Goal: Find specific page/section: Find specific page/section

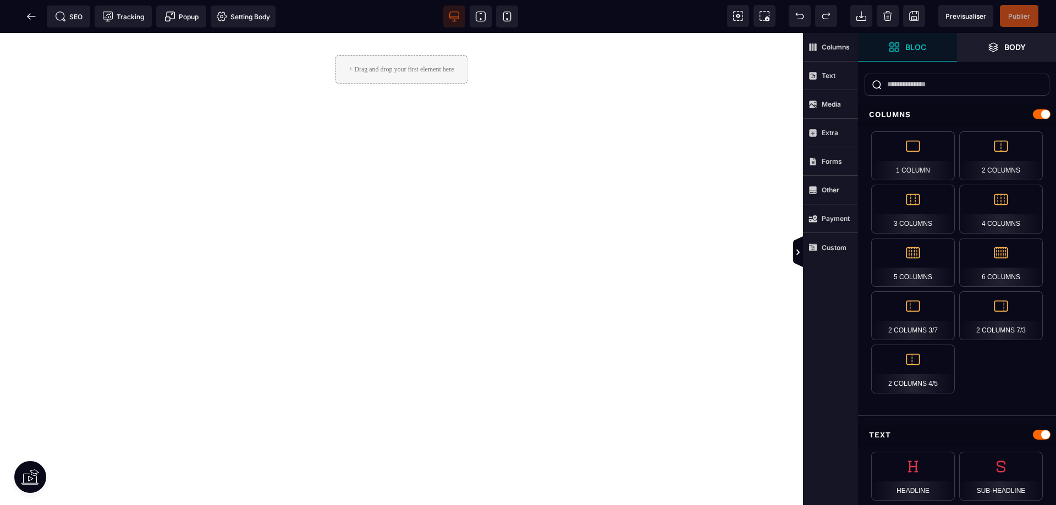
click at [30, 10] on span at bounding box center [31, 16] width 22 height 22
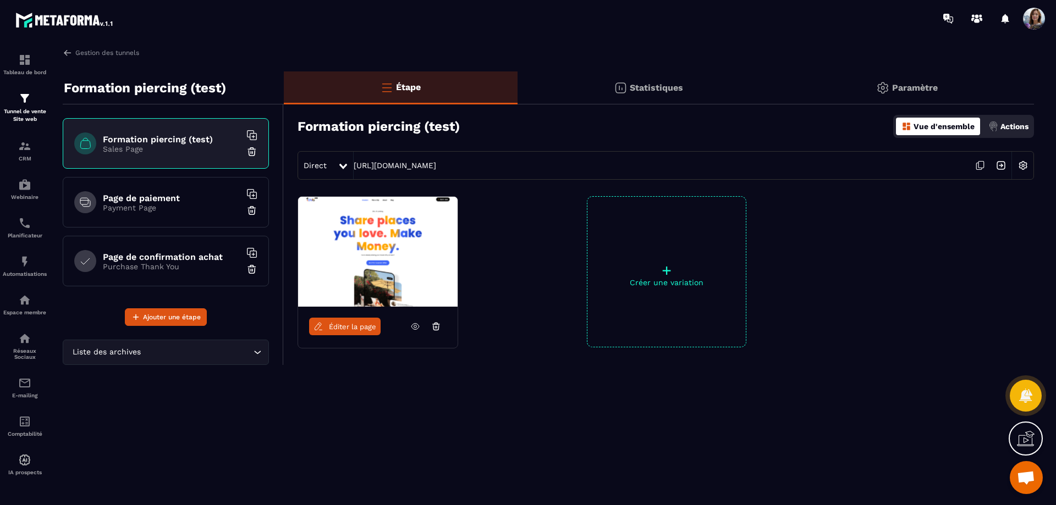
click at [355, 329] on span "Éditer la page" at bounding box center [352, 327] width 47 height 8
